Goal: Find specific page/section: Find specific page/section

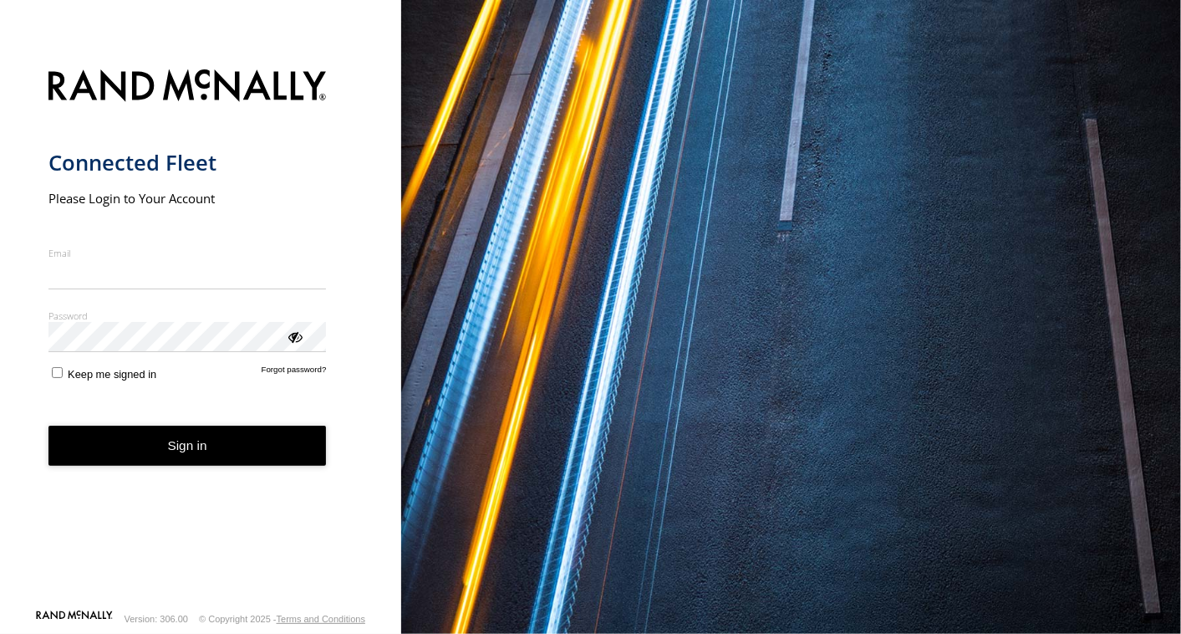
type input "**********"
click at [154, 458] on button "Sign in" at bounding box center [187, 446] width 278 height 41
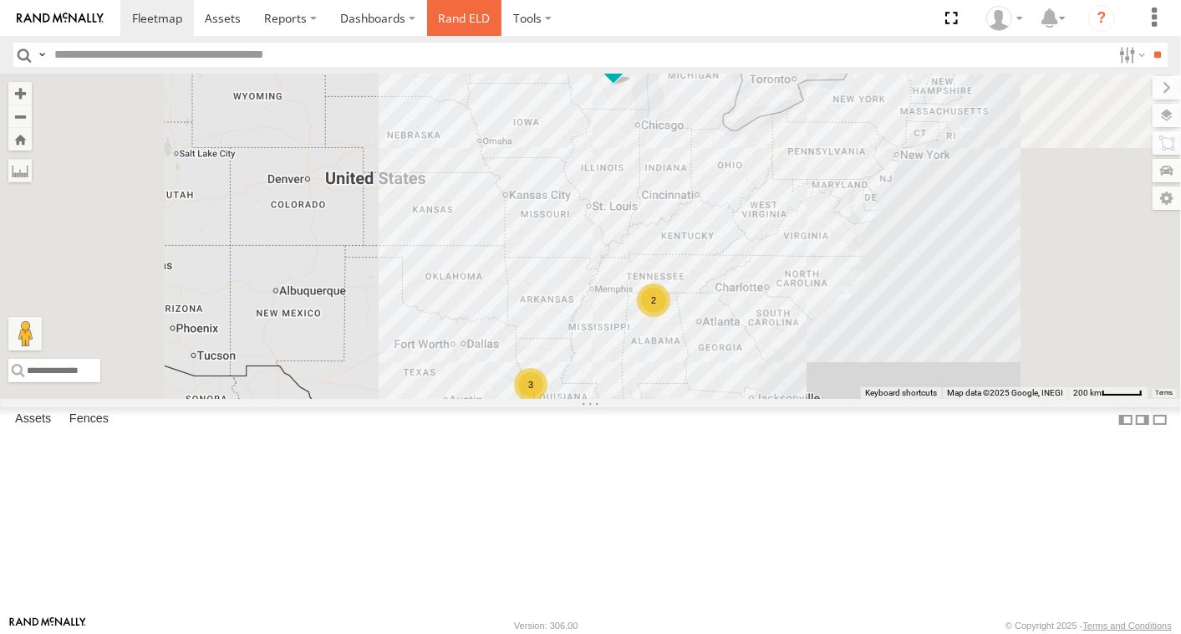
click at [467, 12] on link "Rand ELD" at bounding box center [464, 18] width 75 height 36
